Goal: Task Accomplishment & Management: Manage account settings

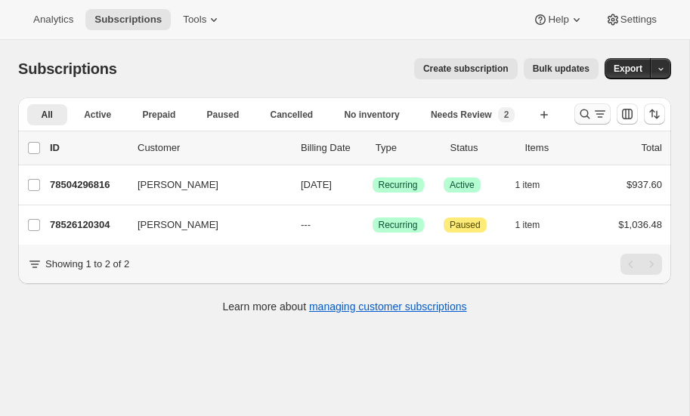
click at [583, 111] on icon "Search and filter results" at bounding box center [584, 114] width 15 height 15
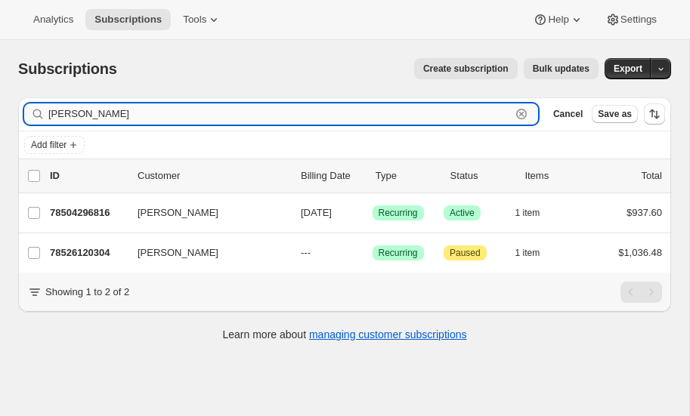
click at [164, 110] on input "liakos" at bounding box center [279, 114] width 462 height 21
type input "l"
type input "gina"
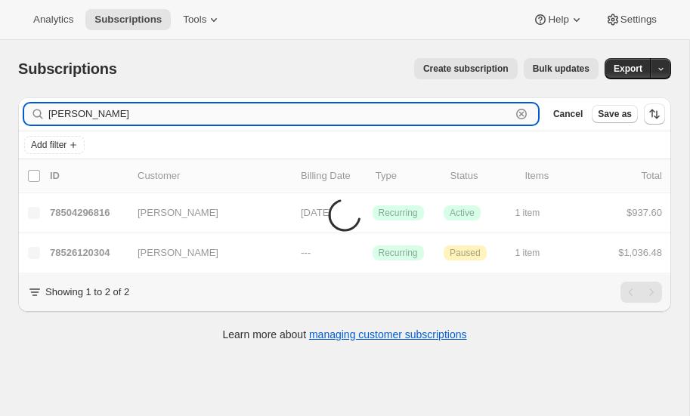
type input "Gina carter"
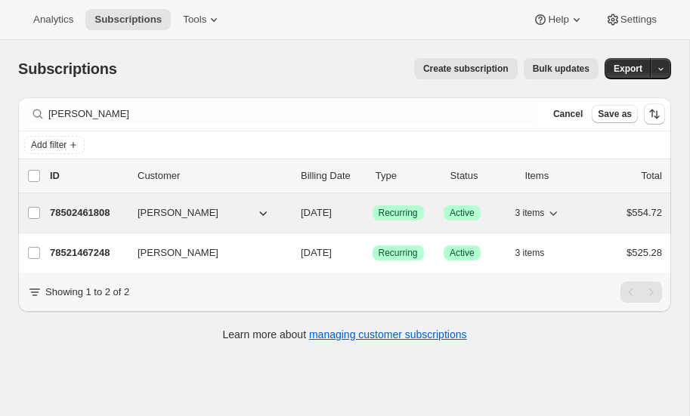
click at [98, 208] on p "78502461808" at bounding box center [88, 213] width 76 height 15
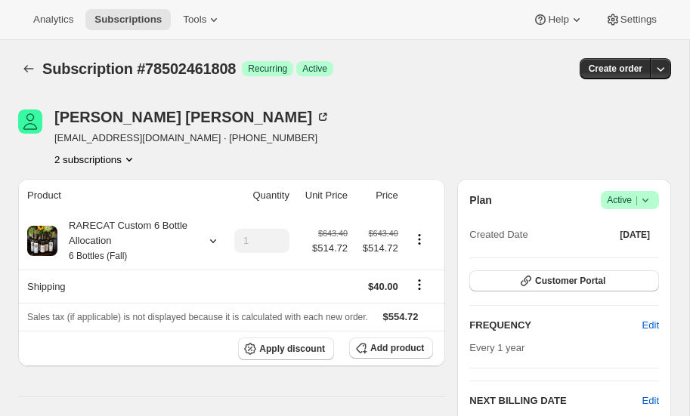
click at [131, 155] on icon "Product actions" at bounding box center [129, 159] width 15 height 15
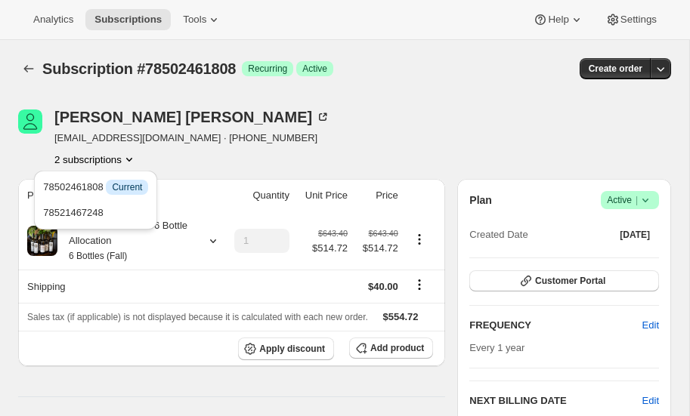
click at [130, 157] on icon "Product actions" at bounding box center [129, 159] width 15 height 15
click at [129, 158] on icon "Product actions" at bounding box center [129, 159] width 15 height 15
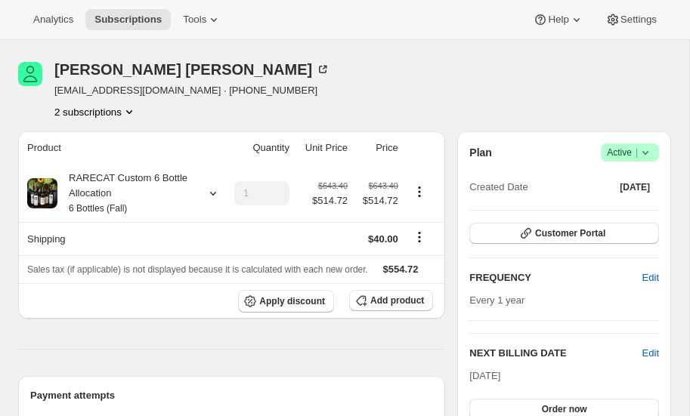
scroll to position [48, 0]
click at [132, 110] on icon "Product actions" at bounding box center [129, 112] width 6 height 4
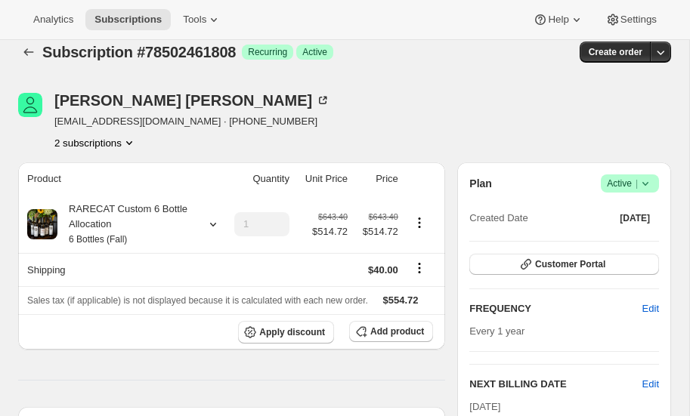
scroll to position [0, 0]
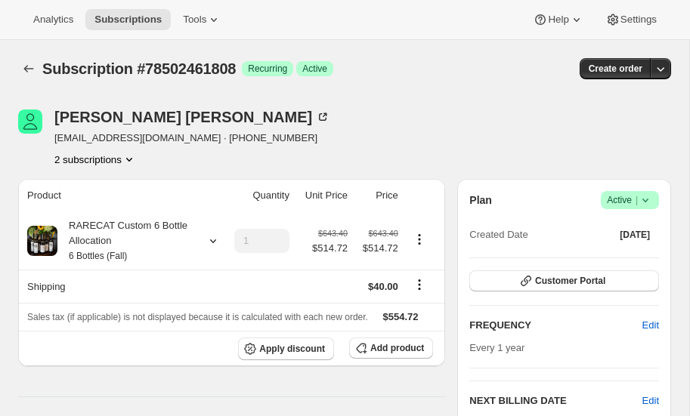
click at [131, 156] on icon "Product actions" at bounding box center [129, 159] width 15 height 15
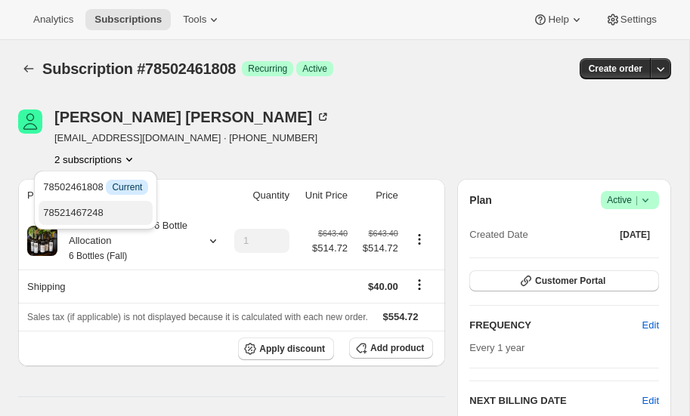
click at [97, 209] on span "78521467248" at bounding box center [73, 212] width 60 height 11
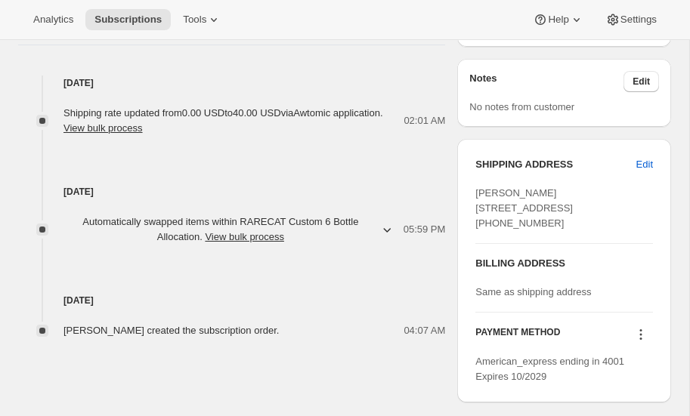
scroll to position [547, 0]
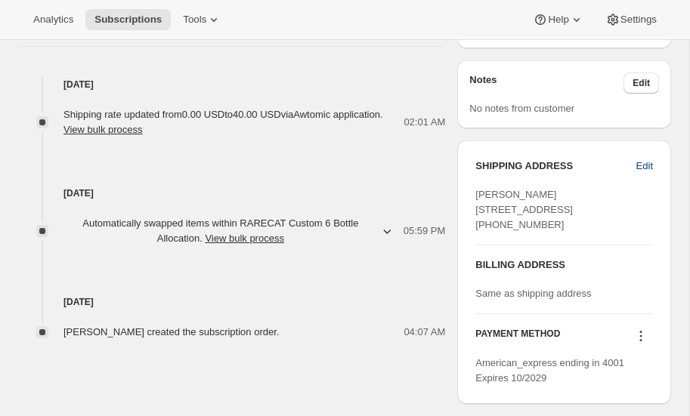
click at [645, 162] on span "Edit" at bounding box center [644, 166] width 17 height 15
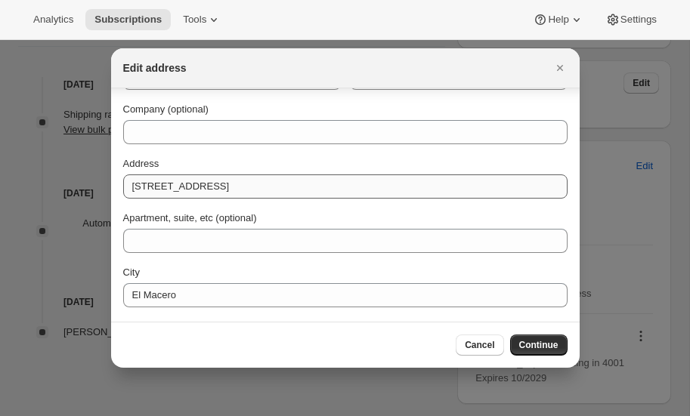
scroll to position [0, 0]
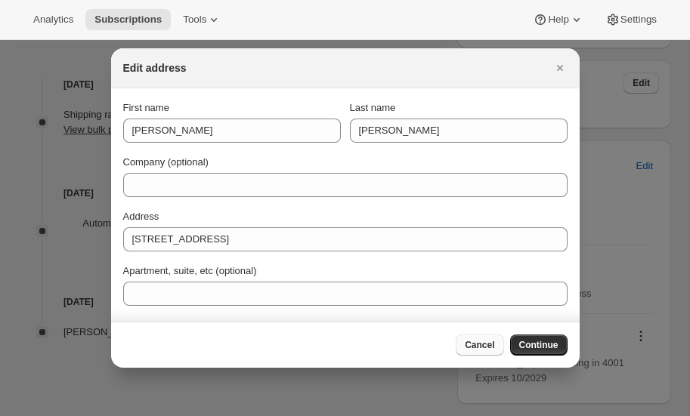
click at [481, 342] on span "Cancel" at bounding box center [479, 345] width 29 height 12
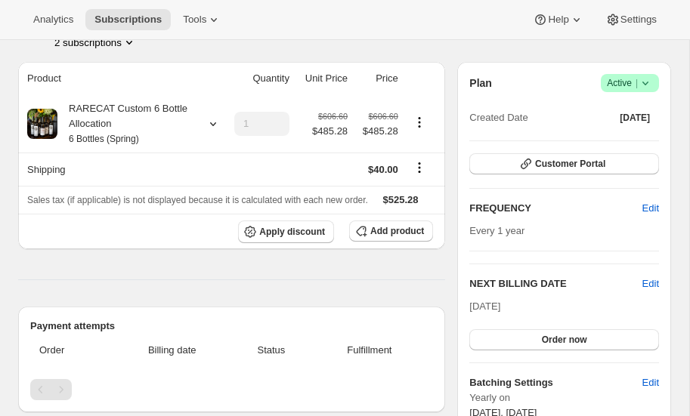
scroll to position [120, 0]
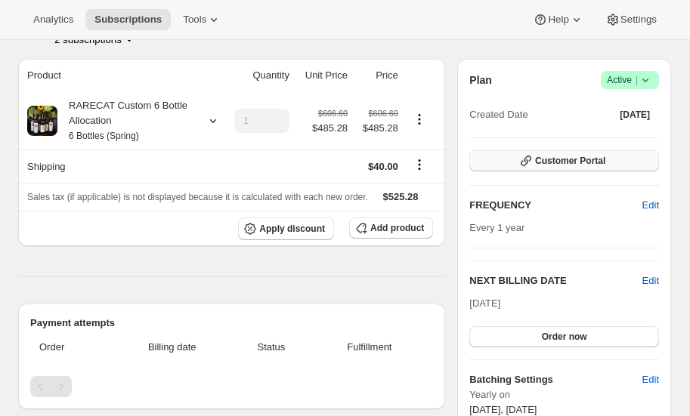
click at [581, 156] on span "Customer Portal" at bounding box center [570, 161] width 70 height 12
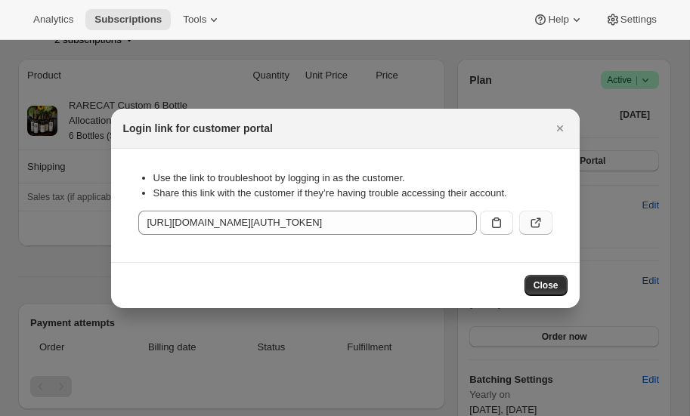
click at [531, 221] on icon ":r6d:" at bounding box center [535, 222] width 15 height 15
click at [556, 124] on icon "Close" at bounding box center [559, 128] width 15 height 15
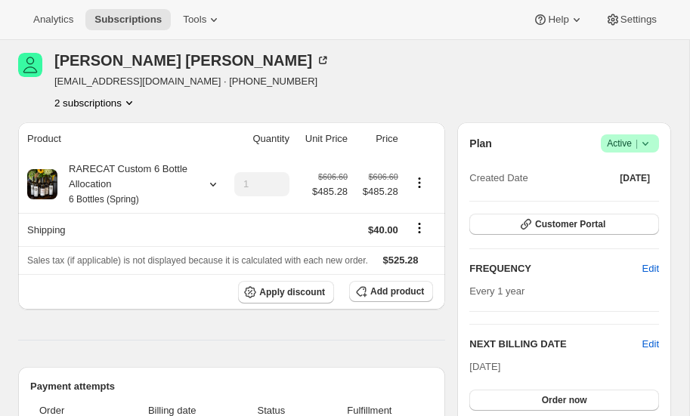
scroll to position [54, 0]
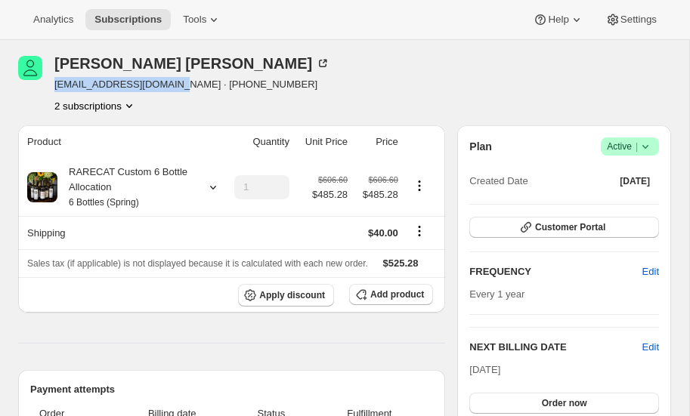
drag, startPoint x: 55, startPoint y: 87, endPoint x: 167, endPoint y: 84, distance: 111.9
click at [167, 84] on span "ginacarter57@gmail.com · +16082064196" at bounding box center [192, 84] width 276 height 15
copy span "ginacarter57@gmail.com"
click at [131, 101] on icon "Product actions" at bounding box center [129, 105] width 15 height 15
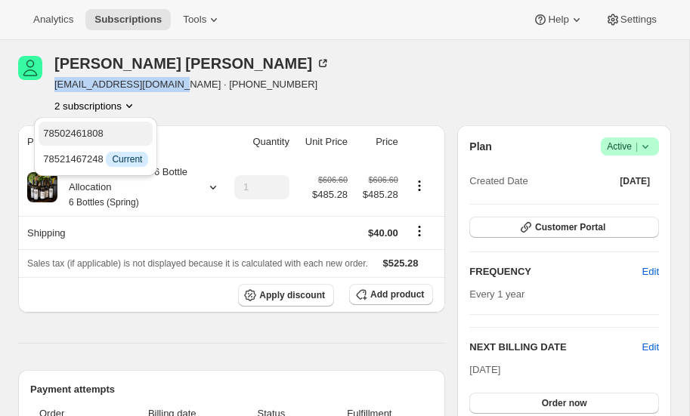
click at [94, 131] on span "78502461808" at bounding box center [73, 133] width 60 height 11
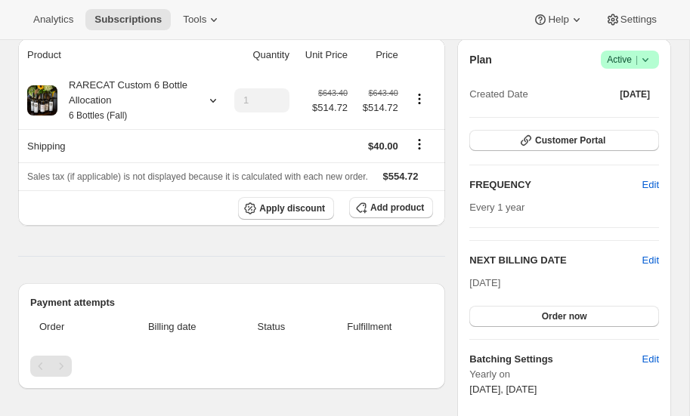
scroll to position [140, 0]
click at [649, 258] on span "Edit" at bounding box center [650, 261] width 17 height 15
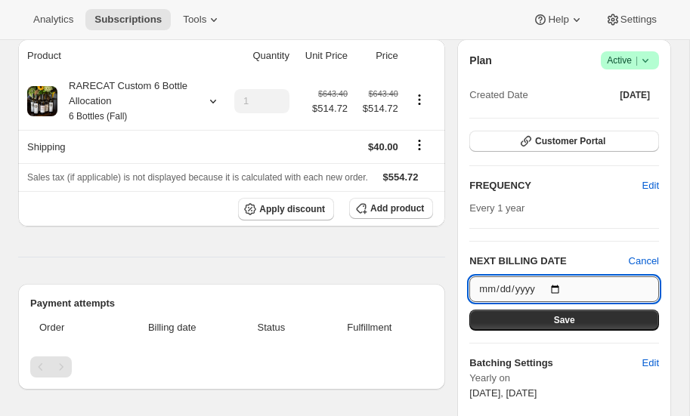
click at [558, 287] on input "2025-10-22" at bounding box center [564, 290] width 190 height 26
type input "2026-10-15"
click at [555, 321] on span "Save" at bounding box center [564, 320] width 21 height 12
